Goal: Task Accomplishment & Management: Manage account settings

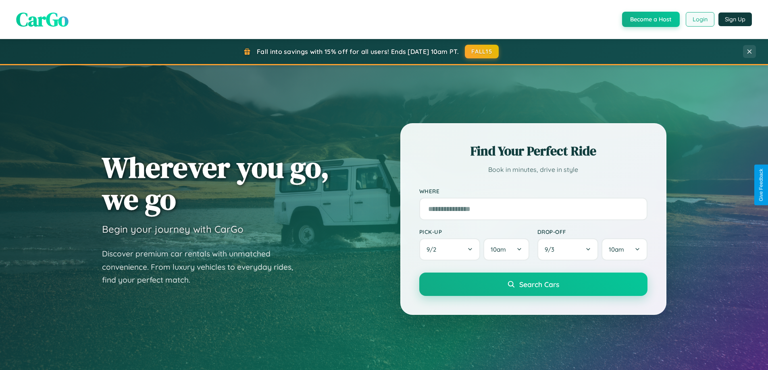
click at [699, 19] on button "Login" at bounding box center [699, 19] width 29 height 15
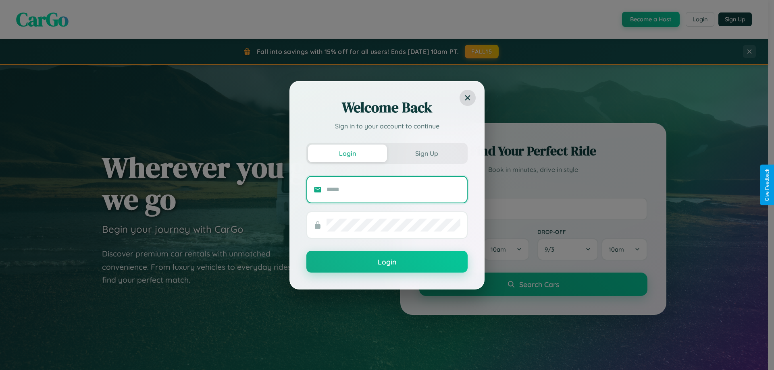
click at [393, 189] on input "text" at bounding box center [393, 189] width 134 height 13
type input "**********"
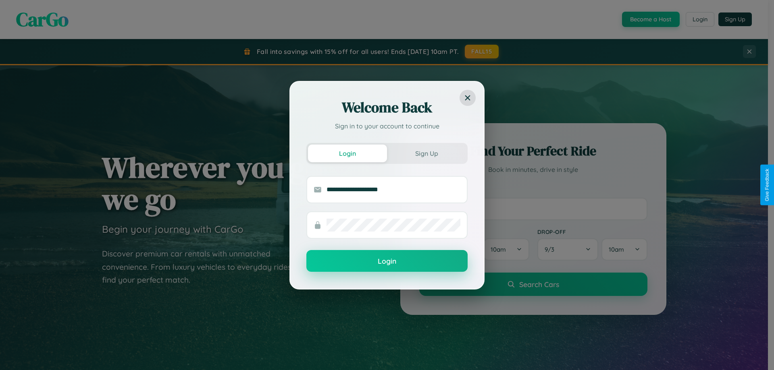
click at [387, 261] on button "Login" at bounding box center [386, 261] width 161 height 22
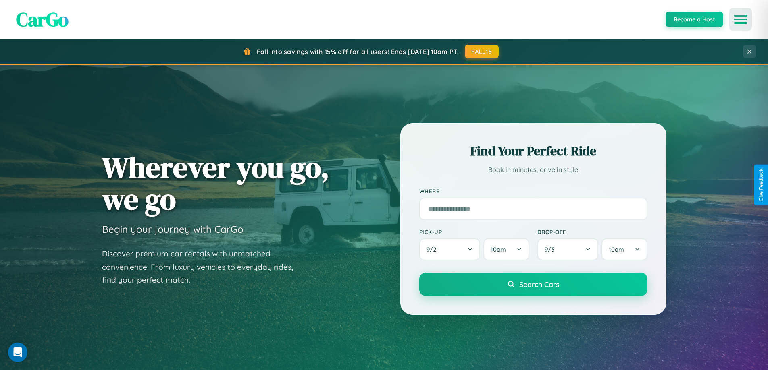
click at [740, 19] on icon "Open menu" at bounding box center [741, 19] width 12 height 7
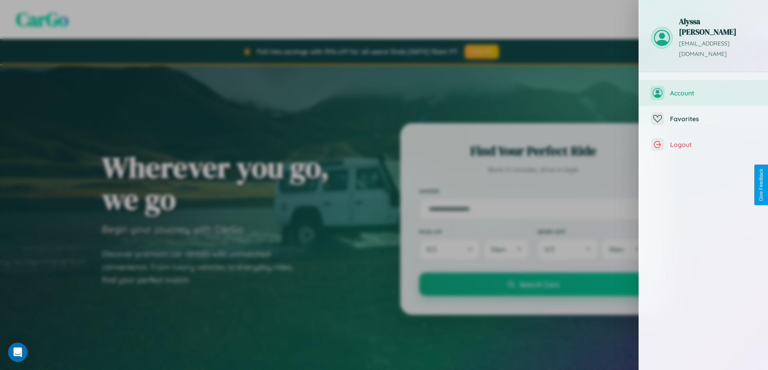
click at [703, 89] on span "Account" at bounding box center [713, 93] width 86 height 8
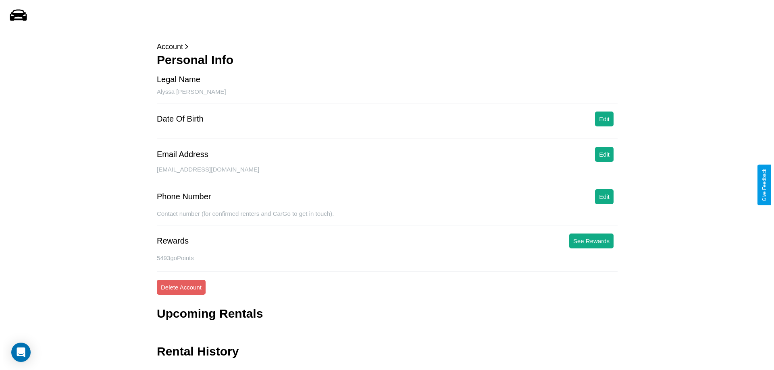
scroll to position [19, 0]
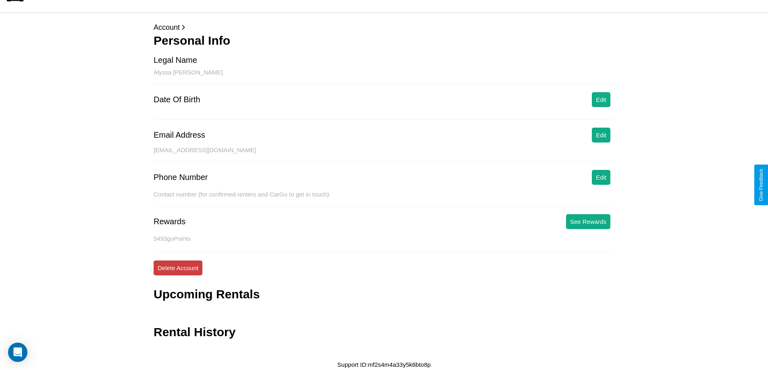
click at [178, 268] on button "Delete Account" at bounding box center [178, 268] width 49 height 15
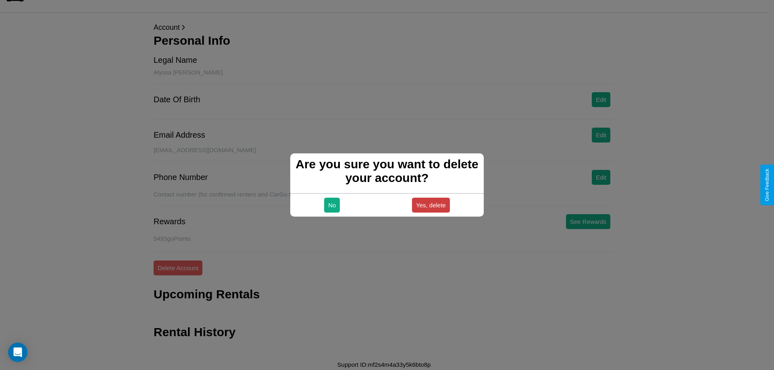
click at [430, 205] on button "Yes, delete" at bounding box center [431, 205] width 38 height 15
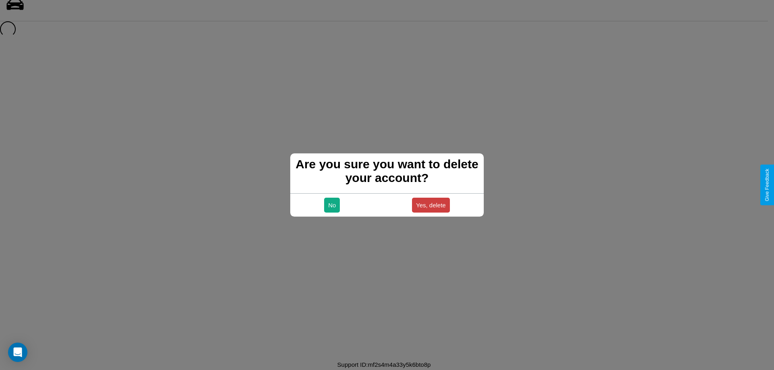
scroll to position [11, 0]
